Goal: Transaction & Acquisition: Book appointment/travel/reservation

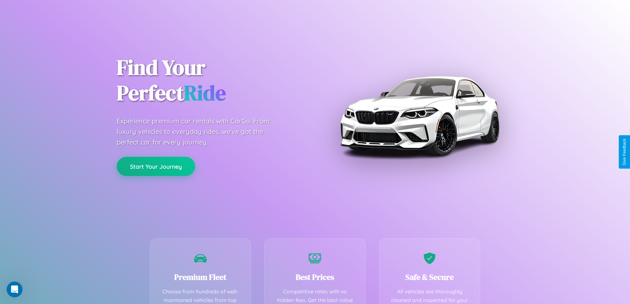
click at [156, 166] on button "Start Your Journey" at bounding box center [156, 166] width 78 height 19
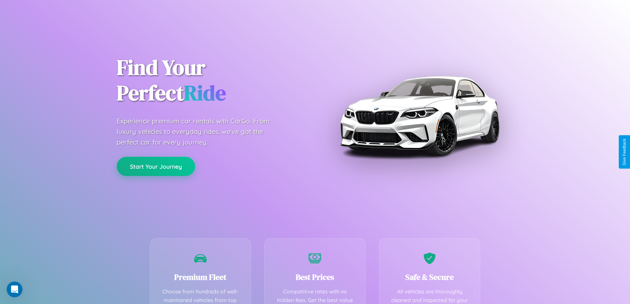
click at [156, 166] on button "Start Your Journey" at bounding box center [156, 166] width 78 height 19
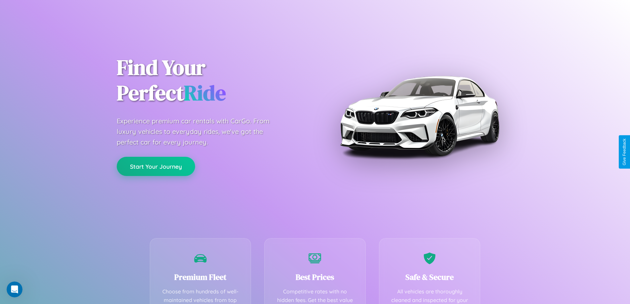
click at [156, 166] on button "Start Your Journey" at bounding box center [156, 166] width 78 height 19
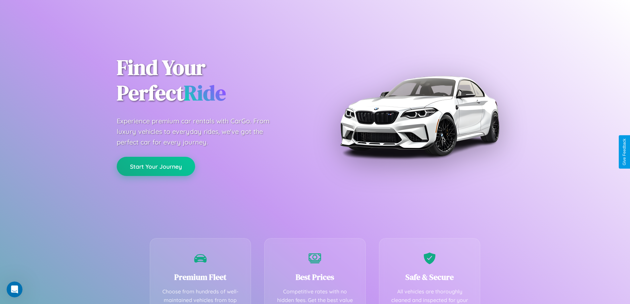
click at [156, 166] on button "Start Your Journey" at bounding box center [156, 166] width 78 height 19
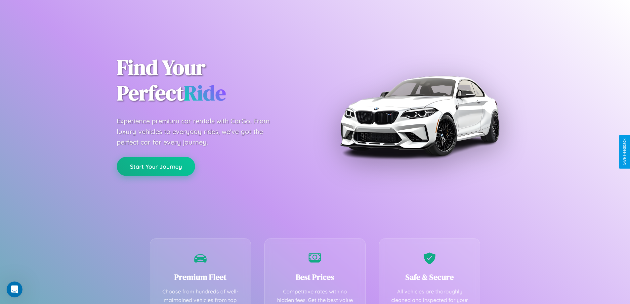
click at [156, 166] on button "Start Your Journey" at bounding box center [156, 166] width 78 height 19
